Goal: Task Accomplishment & Management: Manage account settings

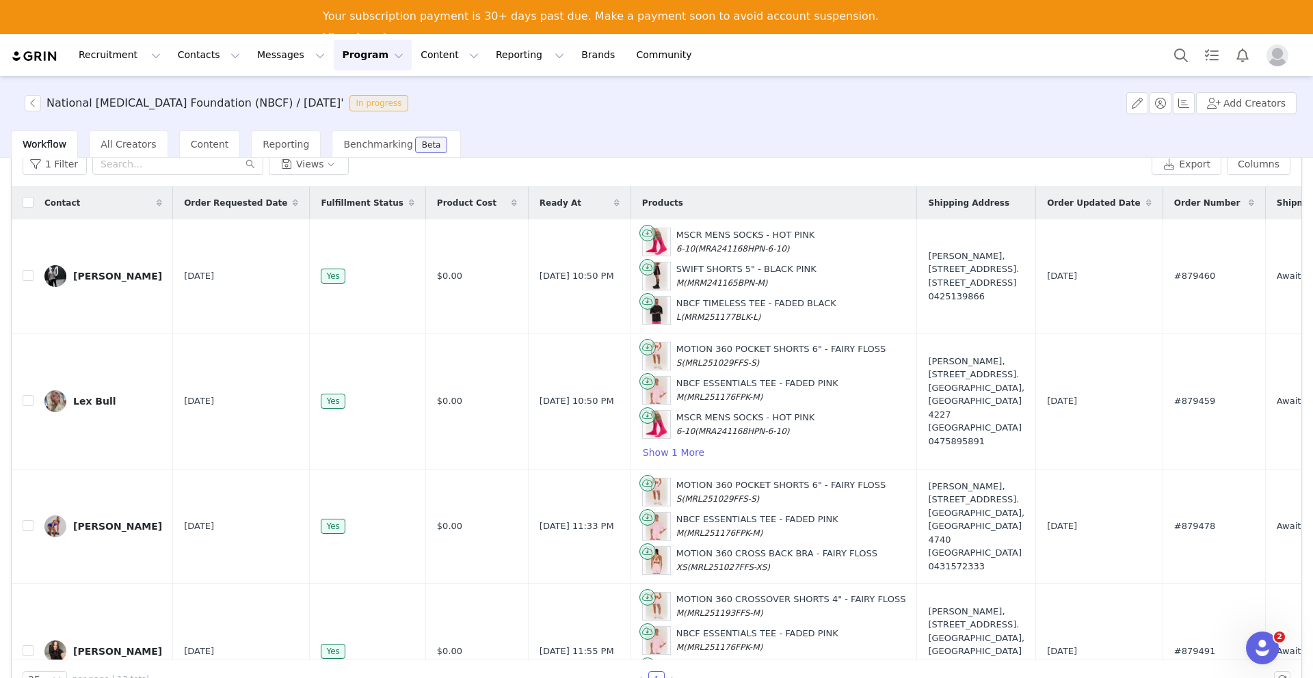
click at [354, 59] on button "Program Program" at bounding box center [373, 55] width 78 height 31
click at [352, 90] on p "Activations" at bounding box center [349, 95] width 53 height 14
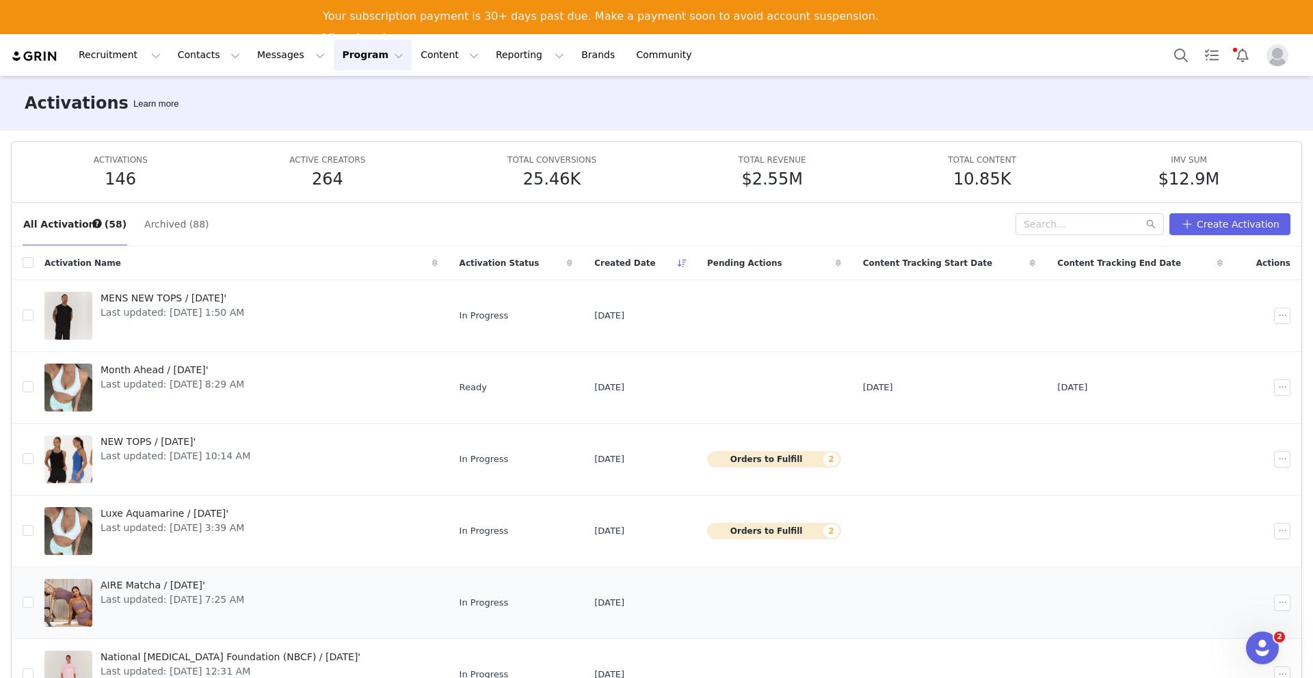
scroll to position [10, 0]
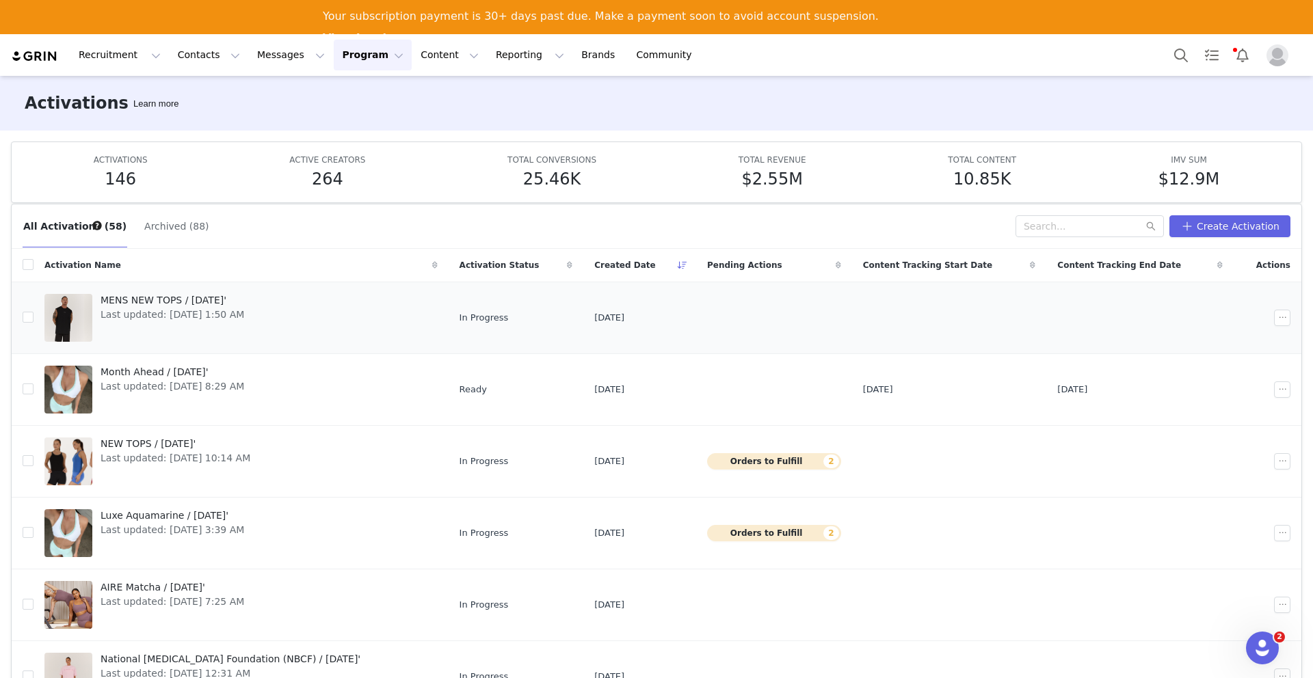
click at [171, 301] on span "MENS NEW TOPS / [DATE]'" at bounding box center [173, 300] width 144 height 14
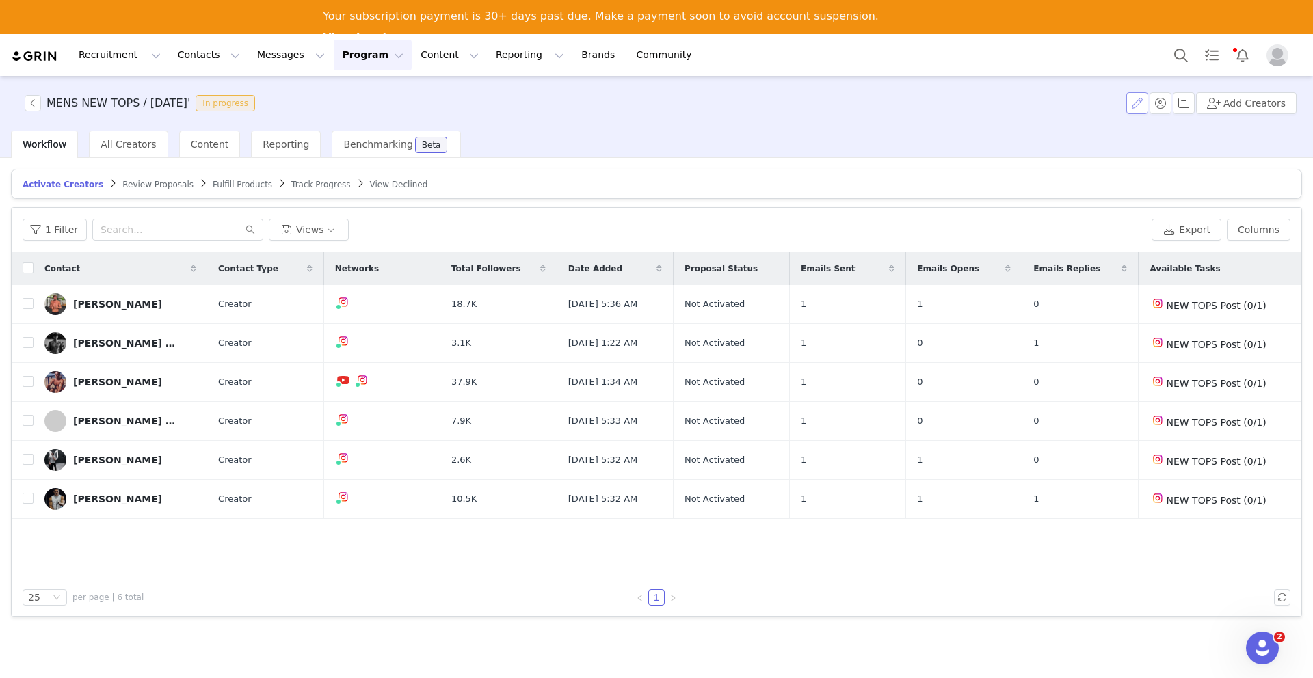
click at [1137, 110] on button "button" at bounding box center [1137, 103] width 22 height 22
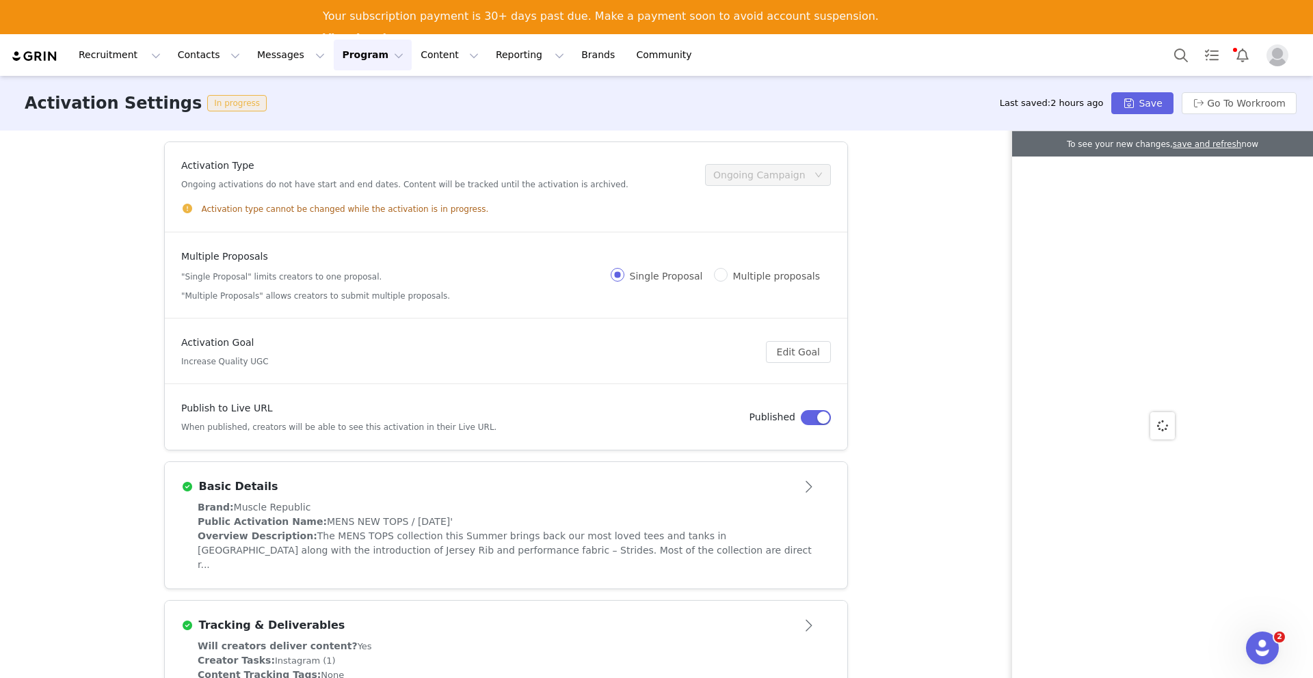
click at [354, 44] on button "Program Program" at bounding box center [373, 55] width 78 height 31
click at [345, 94] on p "Activations" at bounding box center [349, 95] width 53 height 14
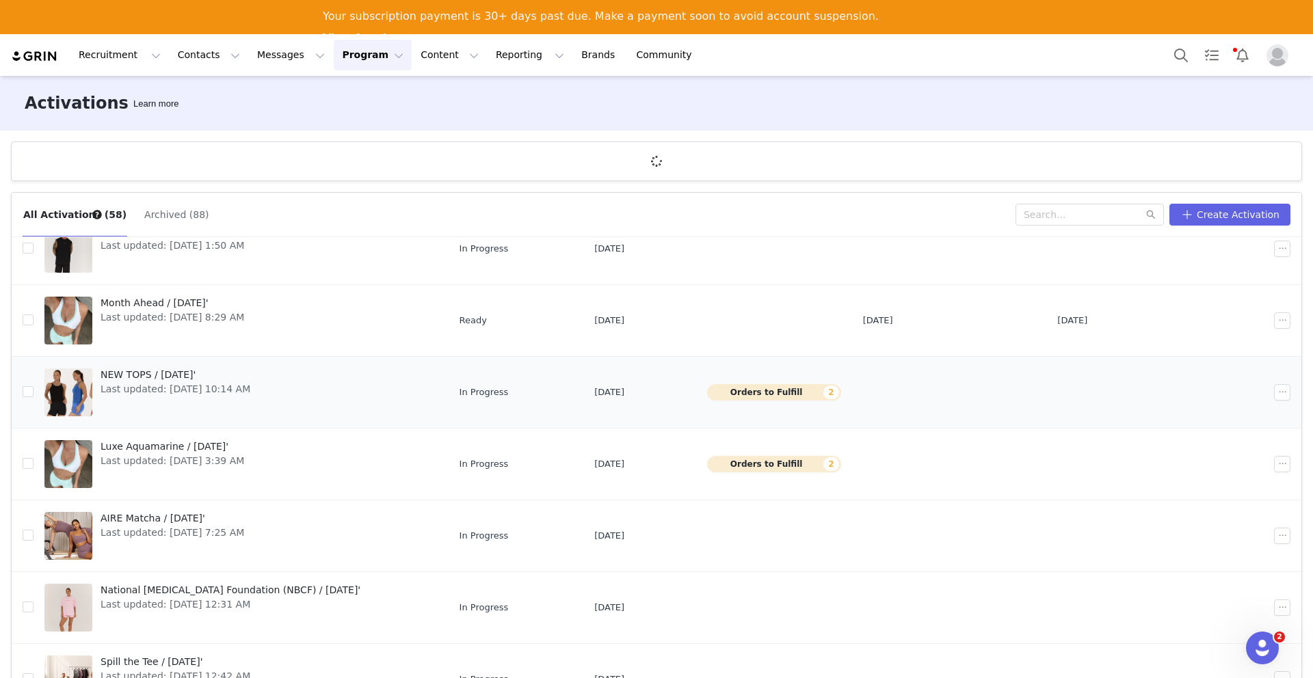
scroll to position [63, 0]
